Goal: Check status: Check status

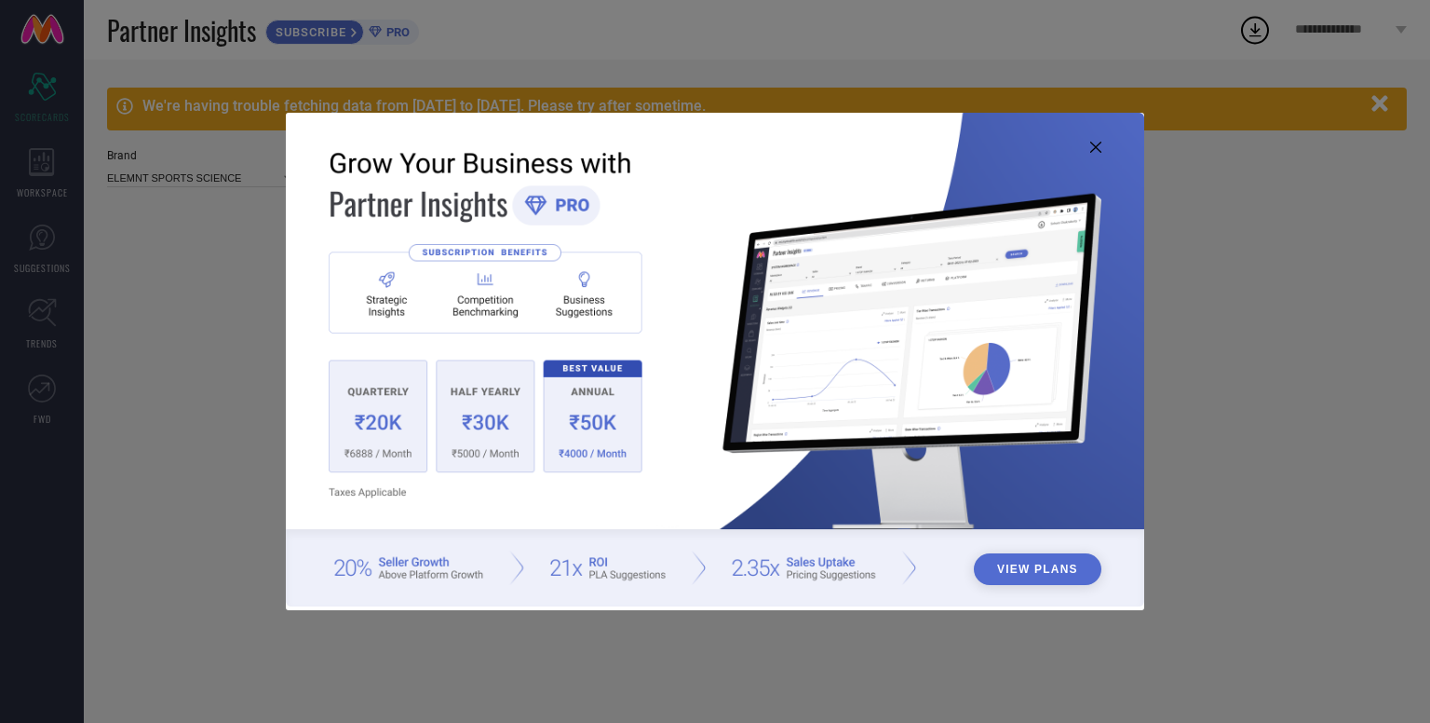
type input "All"
click at [1092, 148] on icon at bounding box center [1096, 147] width 11 height 11
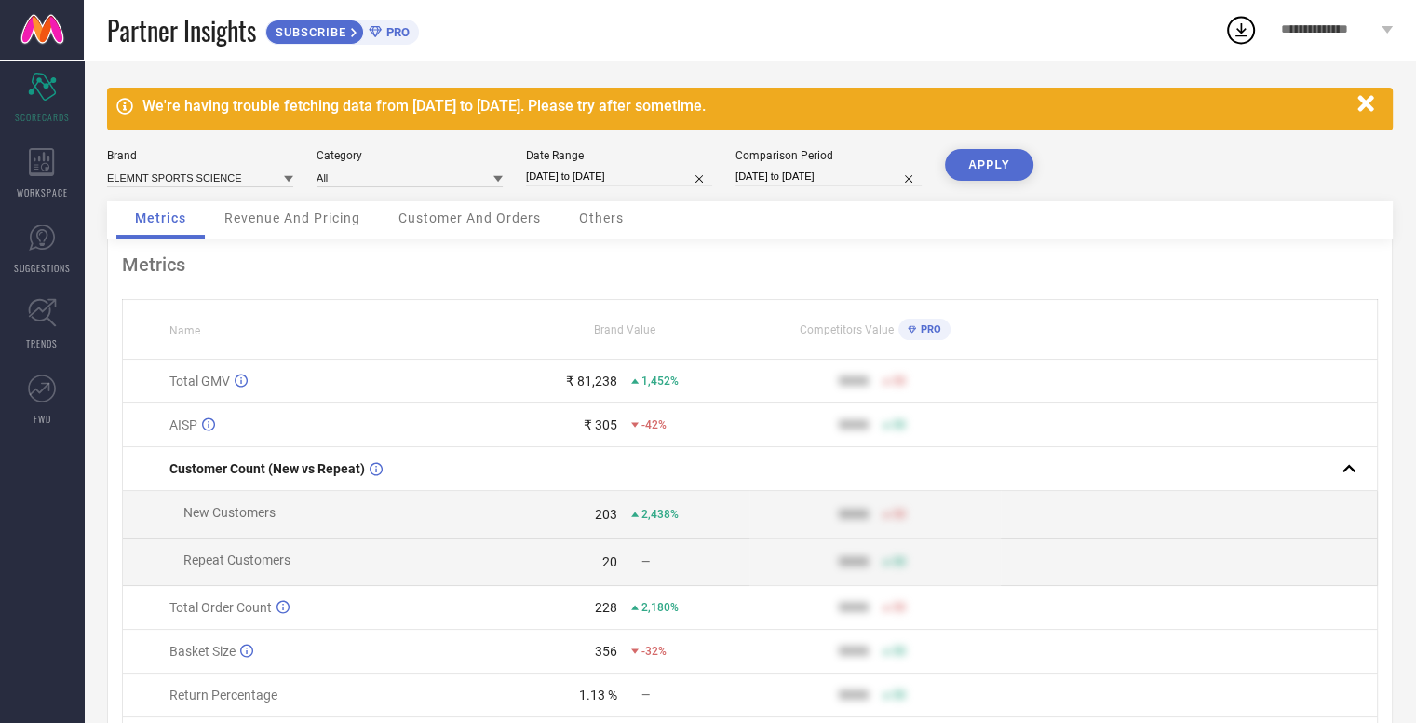
click at [653, 174] on input "[DATE] to [DATE]" at bounding box center [619, 177] width 186 height 20
select select "6"
select select "2025"
select select "7"
select select "2025"
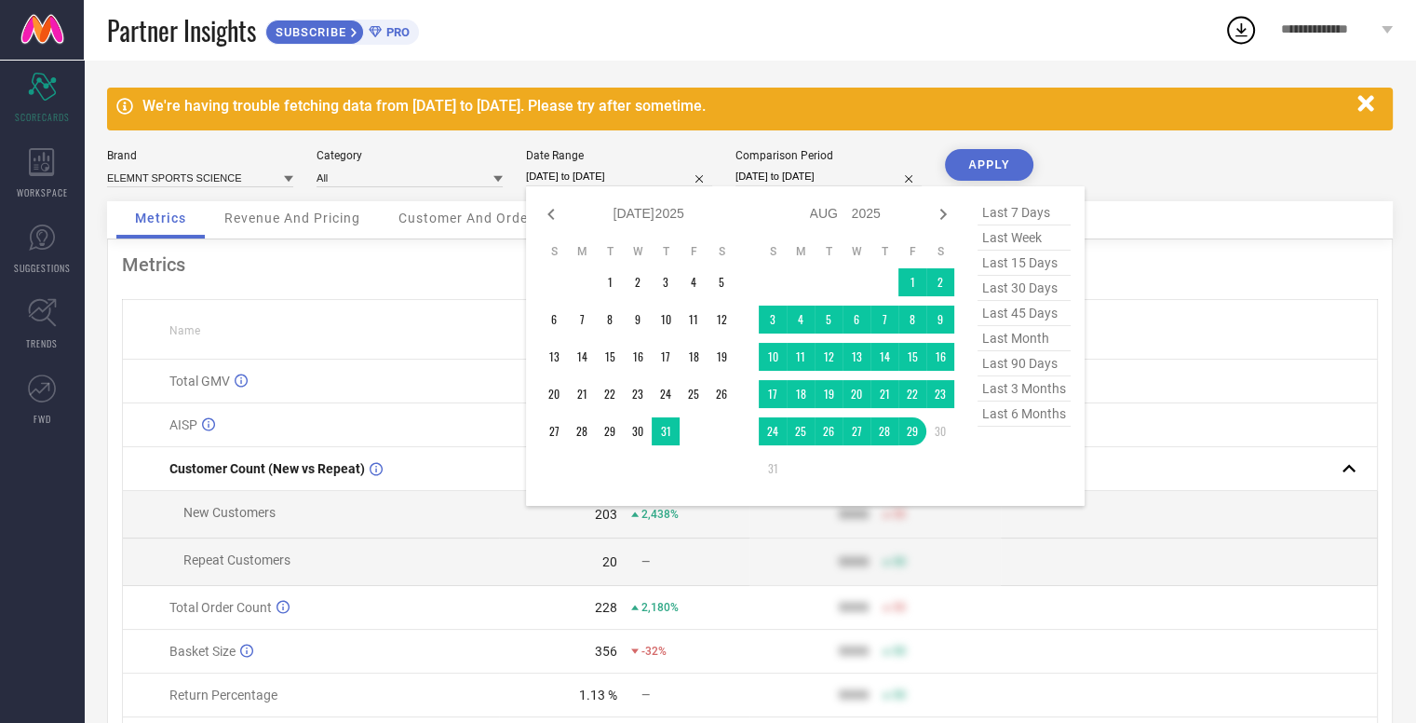
click at [1213, 168] on div "Brand ELEMNT SPORTS SCIENCE Category All Date Range [DATE] to [DATE] Jan Feb Ma…" at bounding box center [750, 175] width 1286 height 52
